Goal: Information Seeking & Learning: Learn about a topic

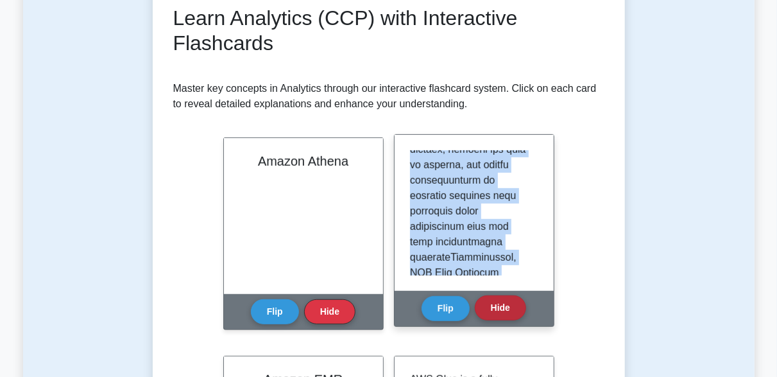
scroll to position [1424, 0]
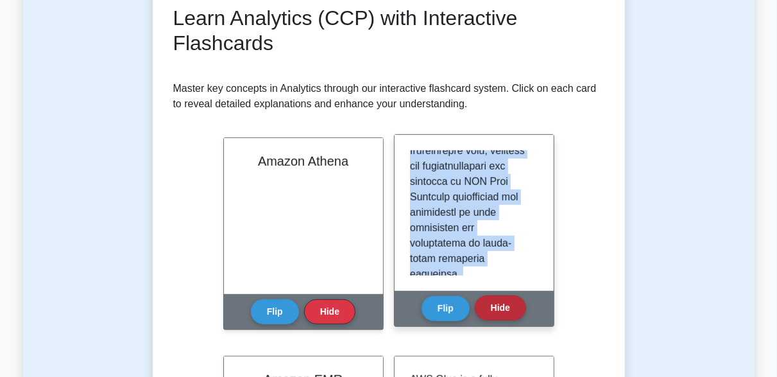
drag, startPoint x: 411, startPoint y: 158, endPoint x: 501, endPoint y: 302, distance: 170.1
click at [501, 302] on div "AWS Data Exchange Flip Hide" at bounding box center [474, 230] width 160 height 193
copy div "AWS Data Exchange is a service provided by Amazon Web Services that facilitates…"
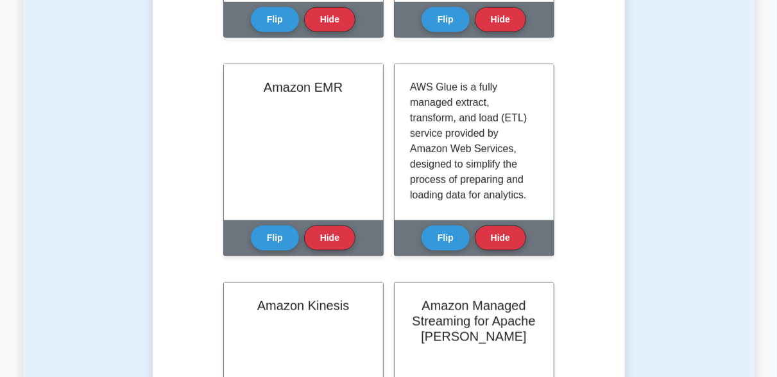
scroll to position [499, 0]
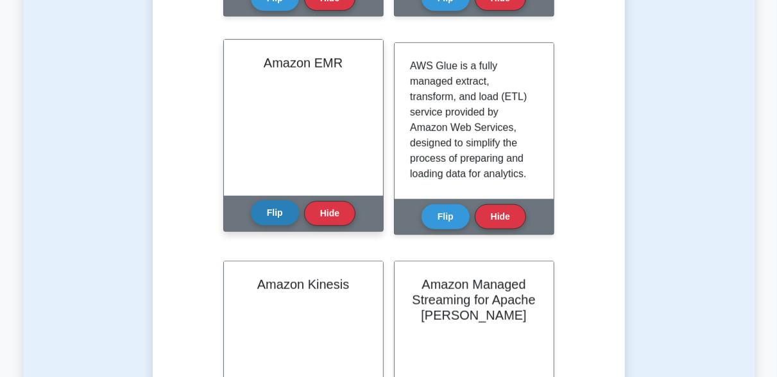
click at [275, 220] on button "Flip" at bounding box center [275, 212] width 48 height 25
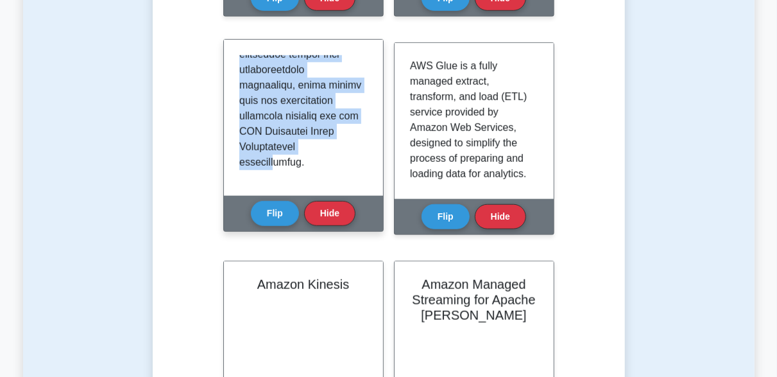
scroll to position [1316, 0]
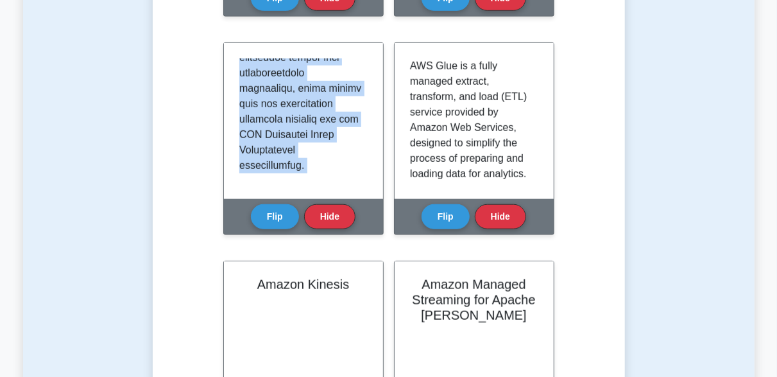
drag, startPoint x: 239, startPoint y: 58, endPoint x: 390, endPoint y: 166, distance: 185.9
click at [390, 166] on div "Learn Analytics (CCP) with Interactive Flashcards Master key concepts in Analyt…" at bounding box center [388, 299] width 431 height 1212
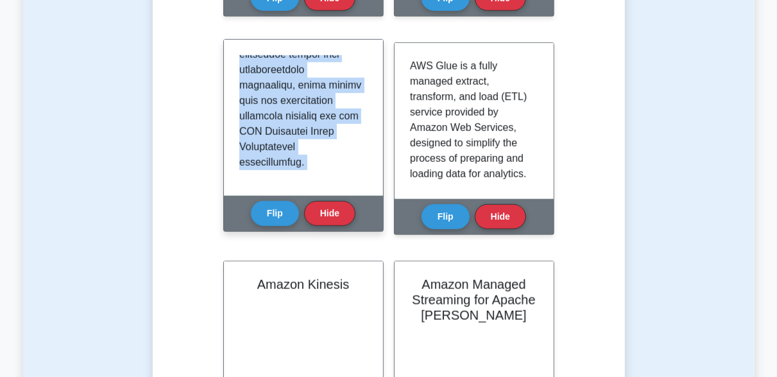
copy div "Amazon EMR (Elastic MapReduce) is a managed cluster platform provided by AWS fo…"
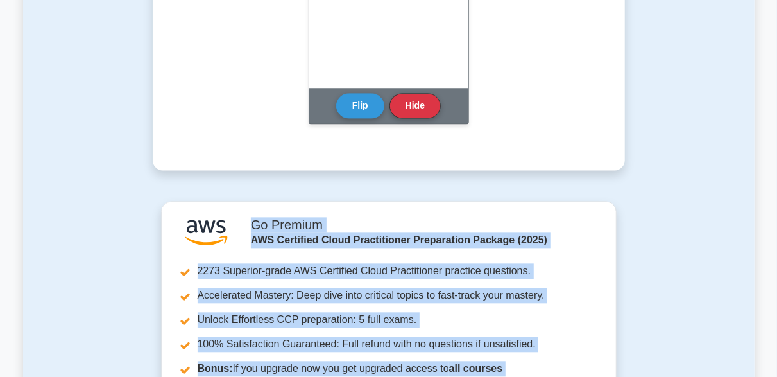
scroll to position [1688, 0]
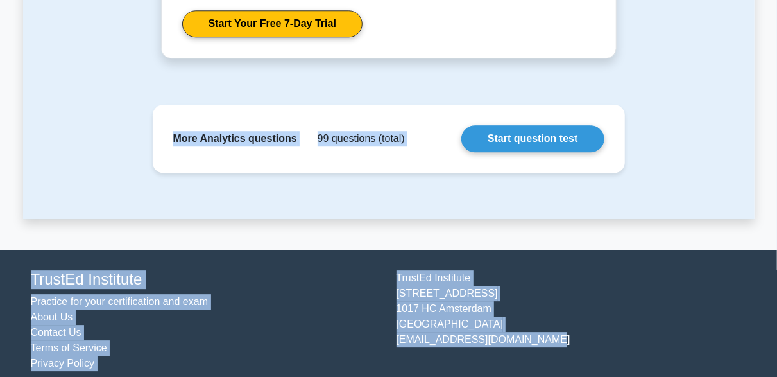
drag, startPoint x: 456, startPoint y: 114, endPoint x: 408, endPoint y: 396, distance: 286.6
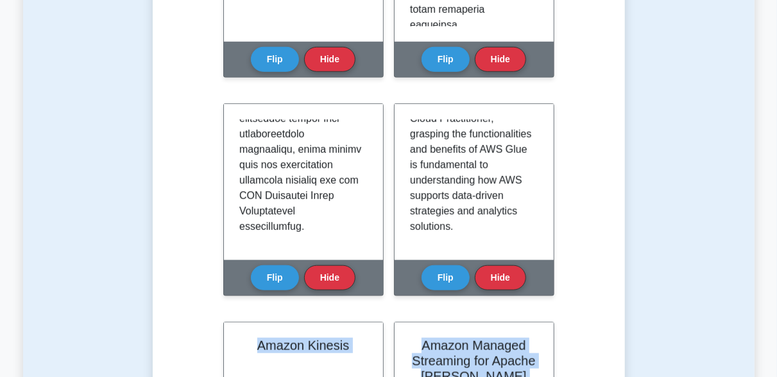
scroll to position [481, 0]
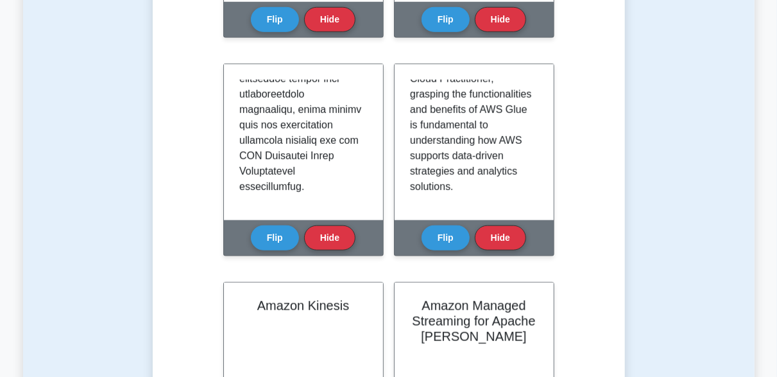
click at [696, 155] on div "Test Flashcards Learn Analytics (CCP) with Interactive Flashcards Master key co…" at bounding box center [389, 302] width 732 height 1372
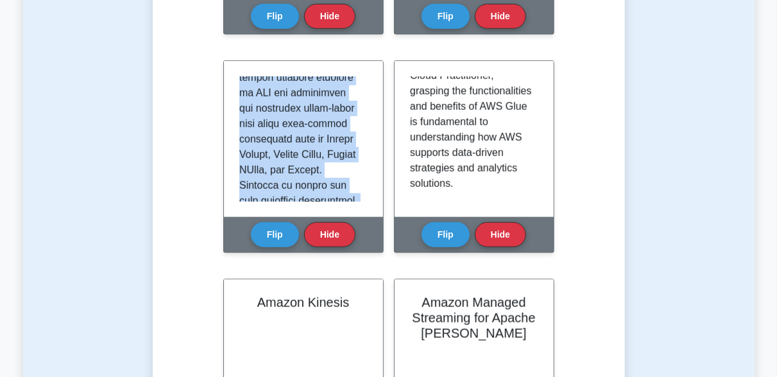
scroll to position [0, 0]
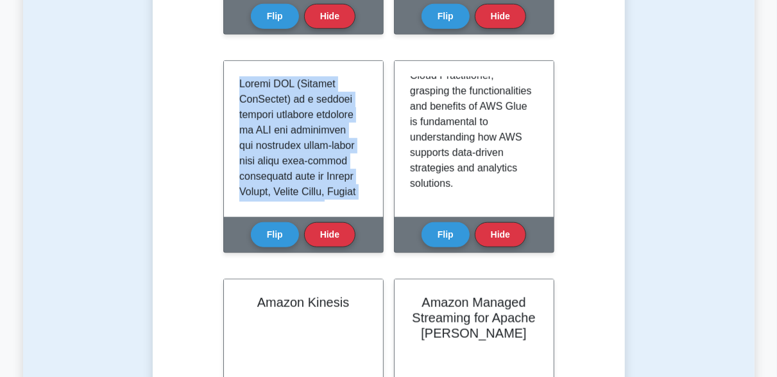
drag, startPoint x: 349, startPoint y: 183, endPoint x: 218, endPoint y: 72, distance: 171.7
click at [218, 72] on div "Learn Analytics (CCP) with Interactive Flashcards Master key concepts in Analyt…" at bounding box center [388, 317] width 431 height 1212
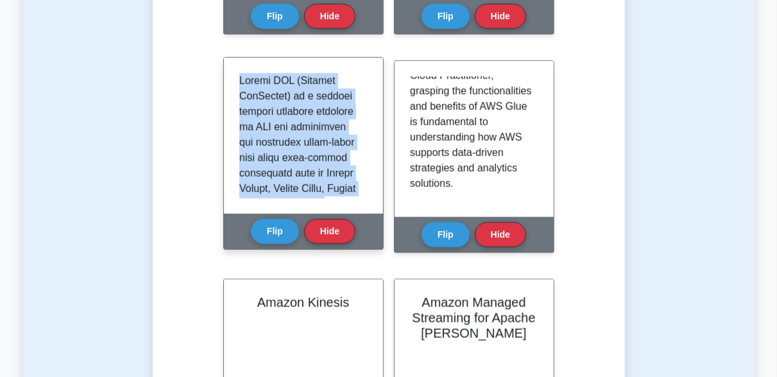
copy div "Amazon EMR Amazon EMR (Elastic MapReduce) is a managed cluster platform provide…"
